Goal: Task Accomplishment & Management: Use online tool/utility

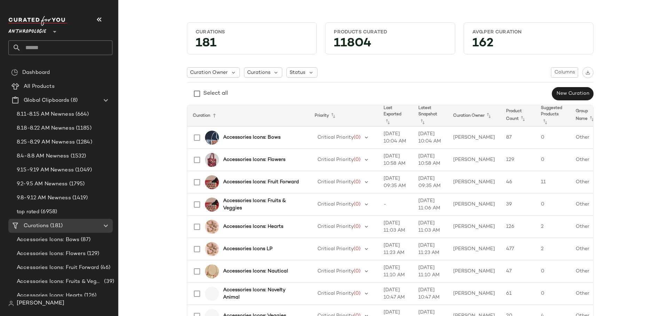
click at [38, 27] on span "Anthropologie" at bounding box center [27, 30] width 38 height 13
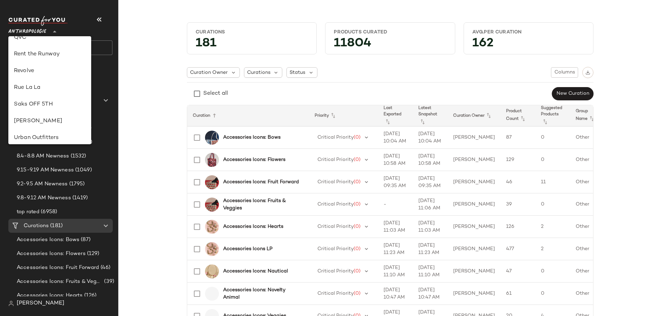
scroll to position [312, 0]
click at [56, 104] on div "Saks OFF 5TH" at bounding box center [50, 103] width 72 height 8
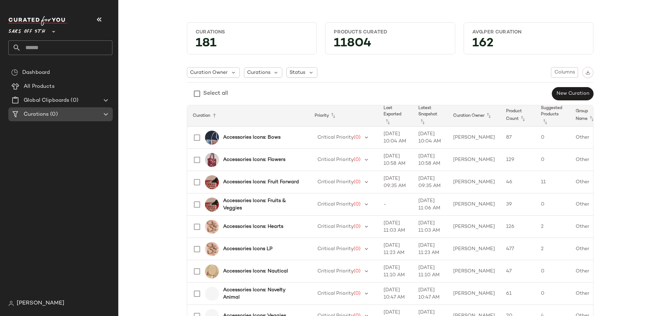
click at [56, 114] on div "Dashboard All Products Global Clipboards (0) Curations (0)" at bounding box center [63, 93] width 110 height 56
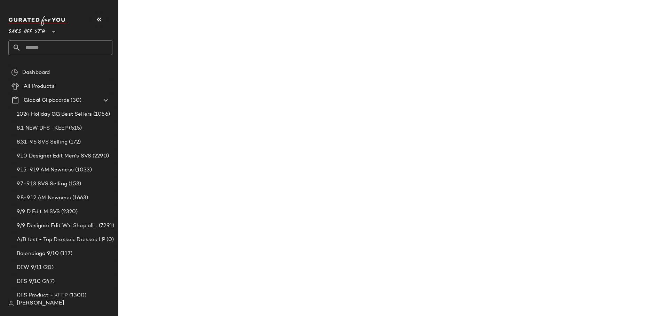
click at [40, 30] on span "Saks OFF 5TH" at bounding box center [26, 30] width 37 height 13
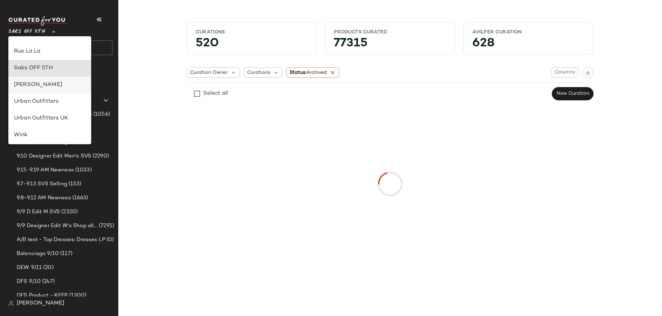
scroll to position [344, 0]
click at [47, 85] on div "[PERSON_NAME]" at bounding box center [50, 88] width 72 height 8
type input "**"
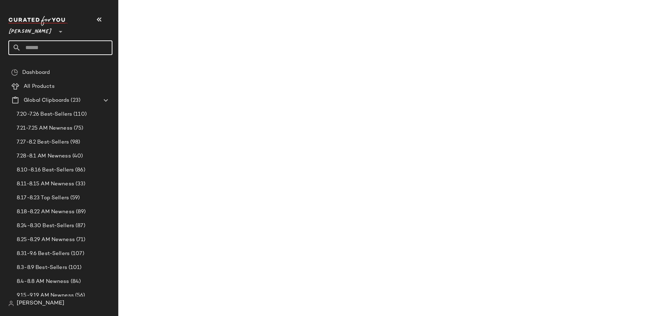
click at [54, 41] on input "text" at bounding box center [67, 47] width 92 height 15
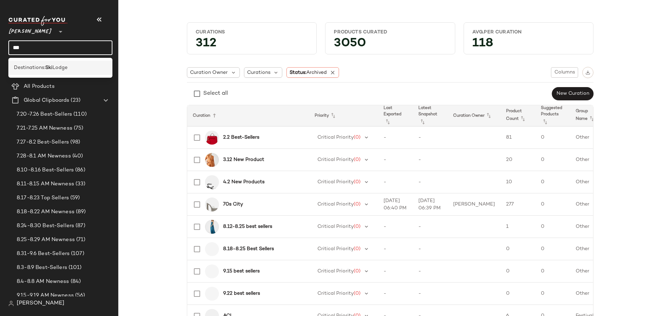
type input "***"
click at [52, 67] on b "Ski" at bounding box center [48, 67] width 7 height 7
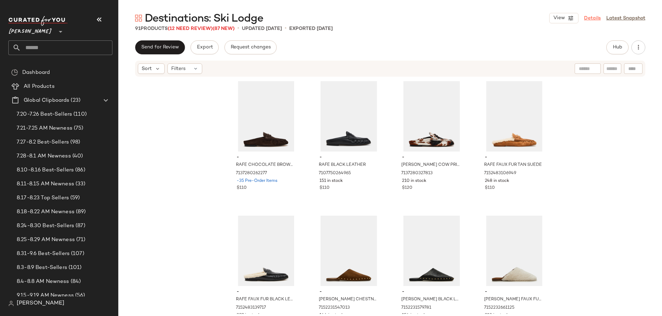
click at [590, 17] on link "Details" at bounding box center [592, 18] width 17 height 7
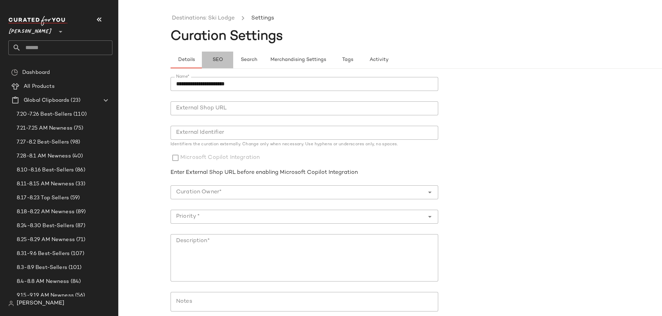
click at [224, 61] on button "SEO" at bounding box center [217, 60] width 31 height 17
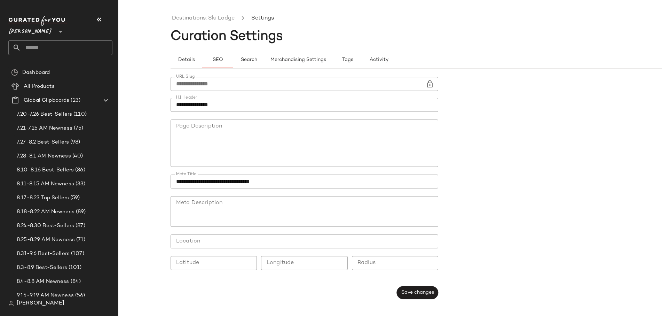
click at [206, 105] on input "**********" at bounding box center [305, 105] width 268 height 14
click at [261, 198] on textarea "Meta Description" at bounding box center [305, 211] width 268 height 31
paste textarea "**********"
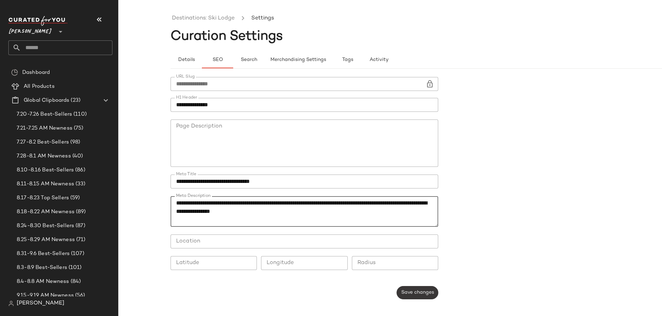
type textarea "**********"
click at [420, 295] on span "Save changes" at bounding box center [417, 293] width 33 height 6
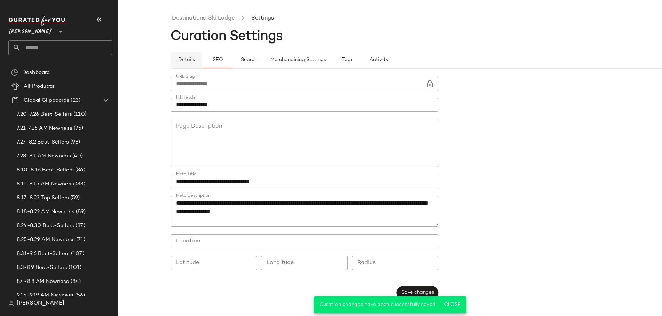
click at [193, 56] on button "Details" at bounding box center [186, 60] width 31 height 17
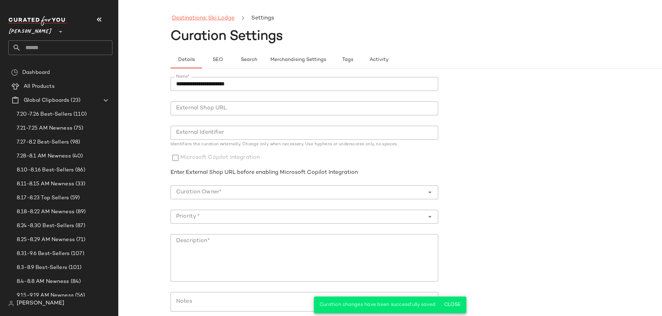
click at [205, 19] on link "Destinations: Ski Lodge" at bounding box center [203, 18] width 63 height 9
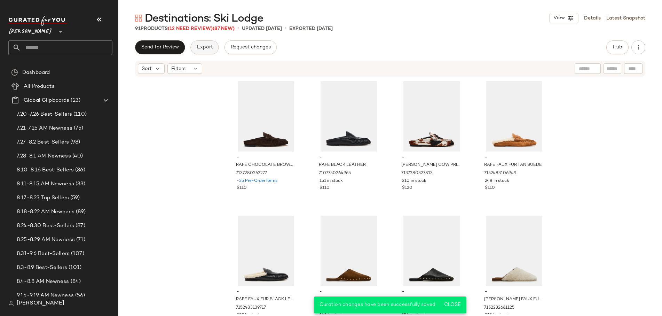
click at [195, 48] on button "Export" at bounding box center [204, 47] width 28 height 14
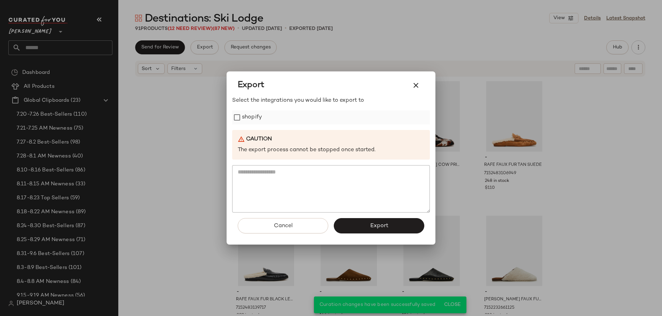
click at [252, 117] on label "shopify" at bounding box center [252, 117] width 20 height 14
click at [382, 228] on span "Export" at bounding box center [379, 226] width 18 height 7
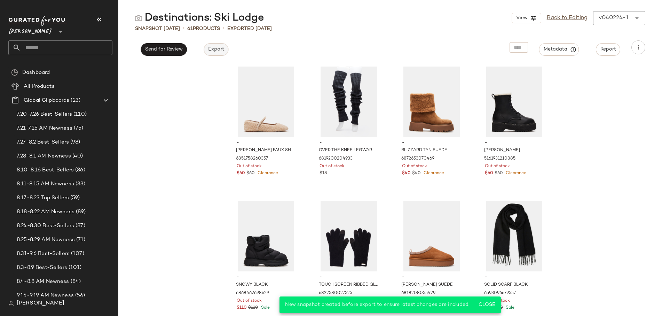
click at [212, 53] on button "Export" at bounding box center [216, 49] width 25 height 13
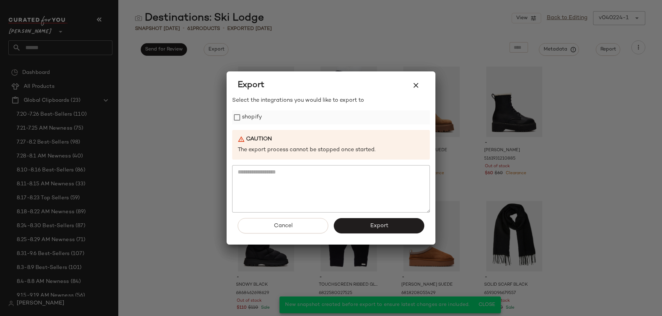
click at [253, 119] on label "shopify" at bounding box center [252, 117] width 20 height 14
click at [387, 227] on span "Export" at bounding box center [379, 226] width 18 height 7
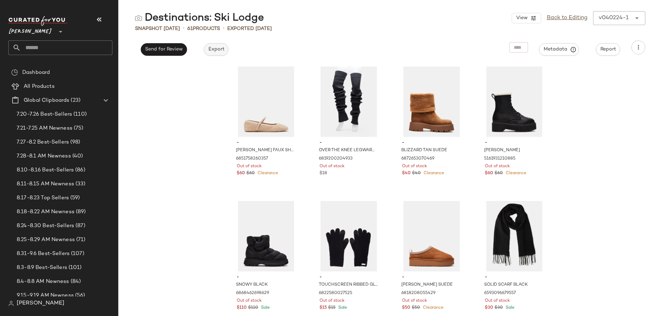
click at [223, 55] on button "Export" at bounding box center [216, 49] width 25 height 13
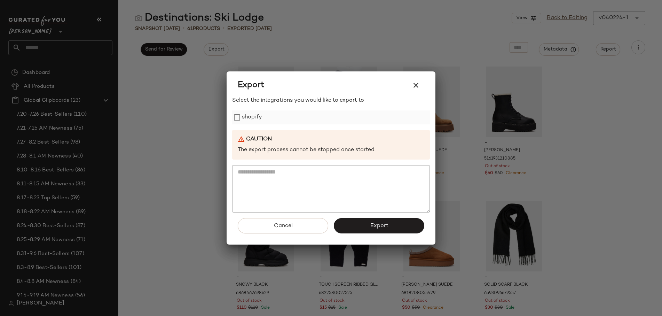
click at [261, 119] on label "shopify" at bounding box center [252, 117] width 20 height 14
click at [369, 223] on button "Export" at bounding box center [379, 225] width 91 height 15
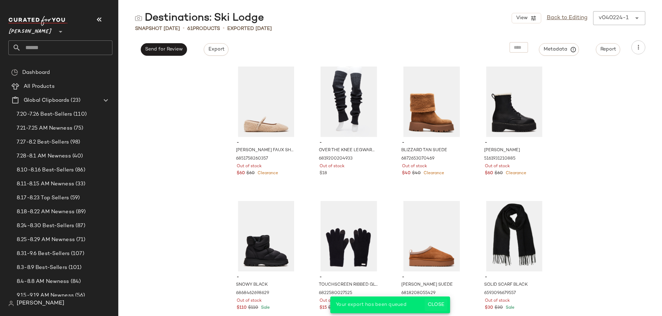
click at [435, 301] on button "Close" at bounding box center [436, 304] width 23 height 13
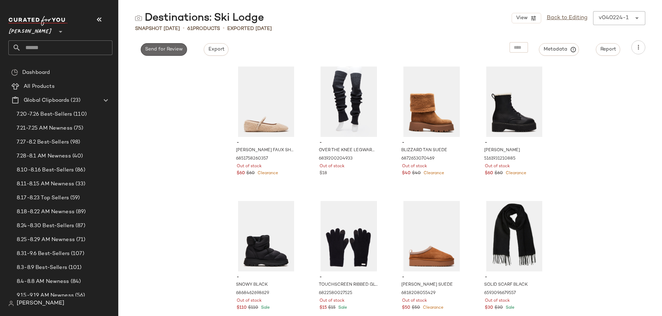
click at [179, 52] on span "Send for Review" at bounding box center [164, 50] width 38 height 6
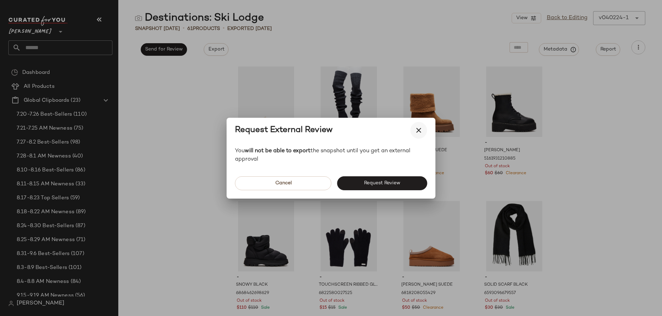
click at [418, 133] on icon "button" at bounding box center [419, 130] width 8 height 8
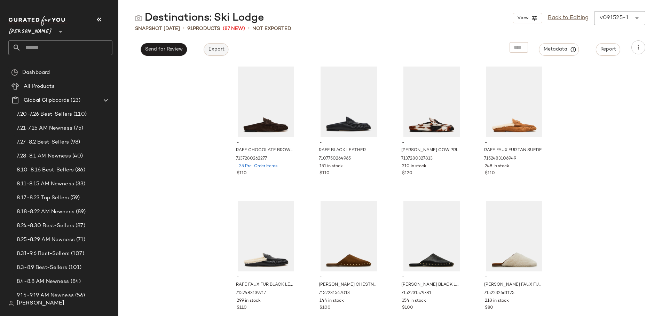
click at [219, 49] on span "Export" at bounding box center [216, 50] width 16 height 6
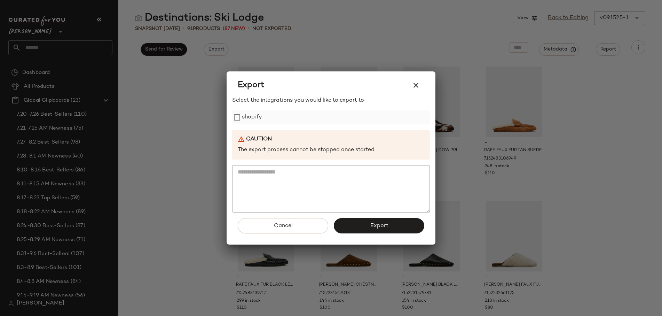
click at [251, 119] on label "shopify" at bounding box center [252, 117] width 20 height 14
click at [374, 225] on span "Export" at bounding box center [379, 226] width 18 height 7
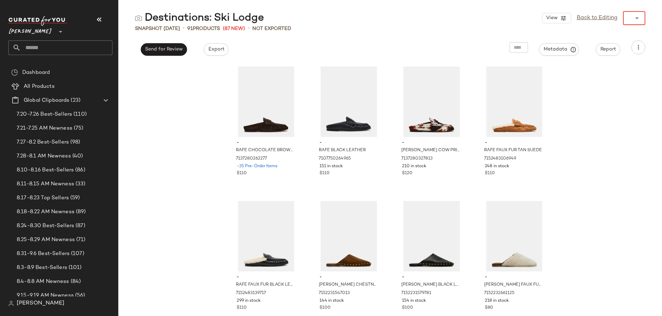
click at [619, 22] on div "View Back to Editing ******" at bounding box center [593, 18] width 103 height 14
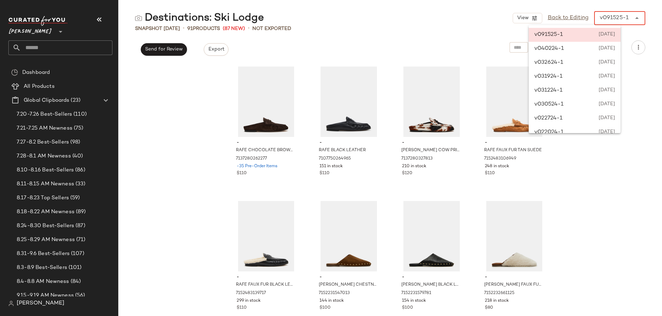
click at [606, 28] on div "v091525-1 [DATE]" at bounding box center [575, 35] width 92 height 14
